Goal: Task Accomplishment & Management: Manage account settings

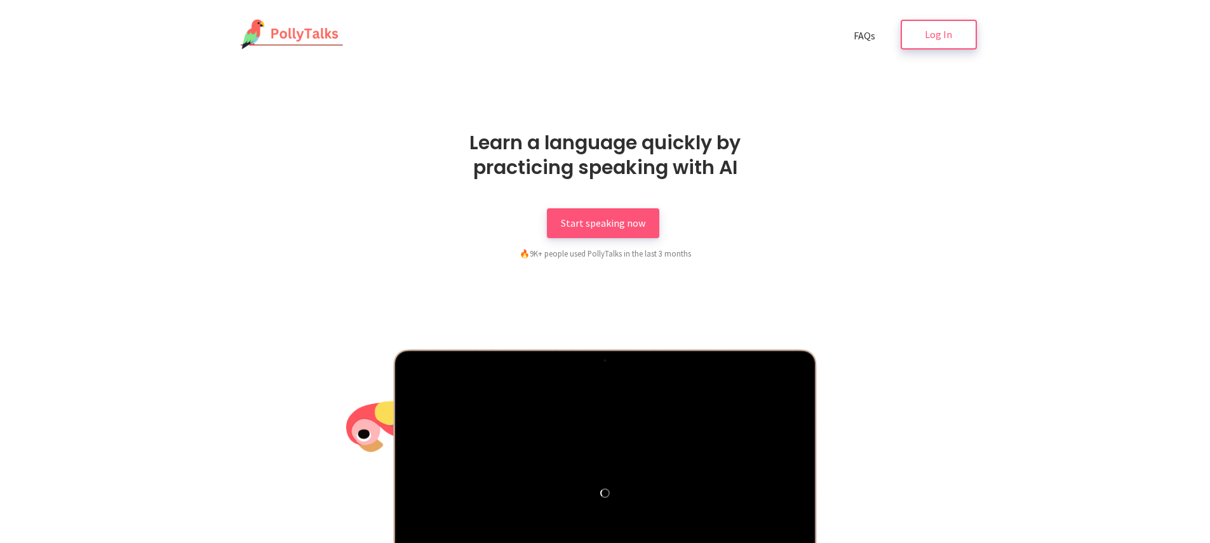
click at [946, 38] on span "Log In" at bounding box center [938, 34] width 27 height 13
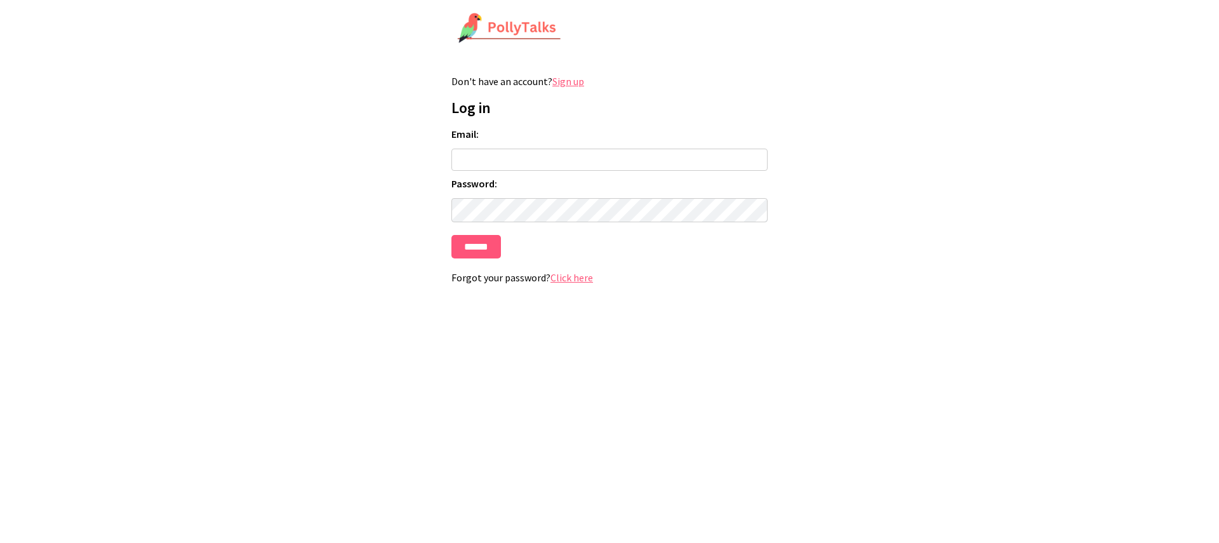
click at [539, 163] on input "Email:" at bounding box center [609, 160] width 316 height 22
type input "**********"
click at [478, 244] on input "******" at bounding box center [476, 246] width 50 height 23
